Goal: Task Accomplishment & Management: Use online tool/utility

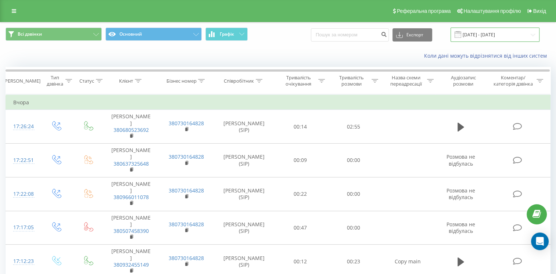
click at [478, 33] on input "[DATE] - [DATE]" at bounding box center [494, 35] width 89 height 14
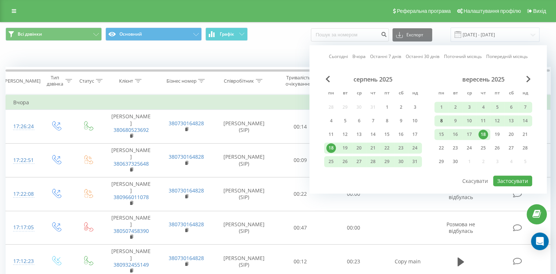
click at [439, 122] on div "8" at bounding box center [441, 121] width 10 height 10
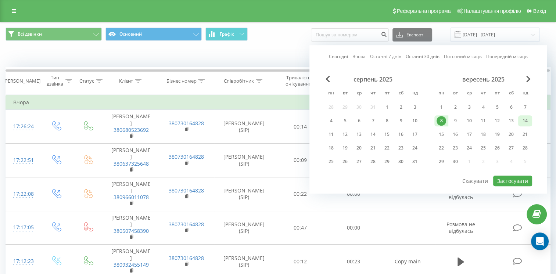
click at [526, 120] on div "14" at bounding box center [525, 121] width 10 height 10
click at [517, 178] on button "Застосувати" at bounding box center [512, 181] width 39 height 11
type input "[DATE] - [DATE]"
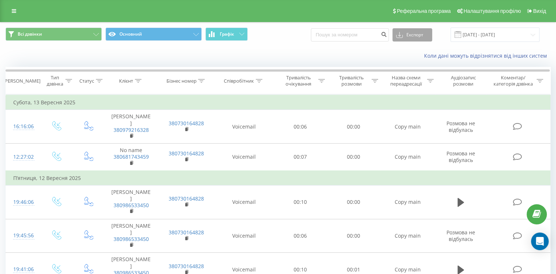
click at [422, 35] on button "Експорт" at bounding box center [412, 34] width 40 height 13
click at [416, 60] on div ".xls" at bounding box center [412, 61] width 39 height 13
click at [307, 47] on div "Коли дані можуть відрізнятися вiд інших систем" at bounding box center [277, 56] width 555 height 18
click at [367, 35] on input at bounding box center [350, 34] width 78 height 13
paste input "(380969071246"
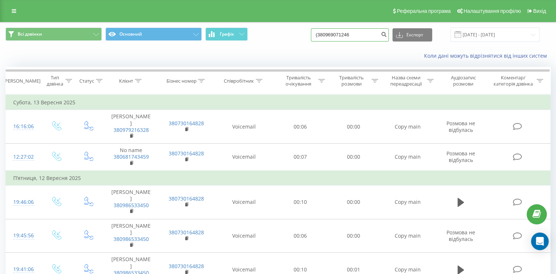
click at [327, 36] on input "(380969071246" at bounding box center [350, 34] width 78 height 13
type input "380969071246"
click at [387, 32] on icon "submit" at bounding box center [383, 33] width 6 height 4
